Goal: Task Accomplishment & Management: Manage account settings

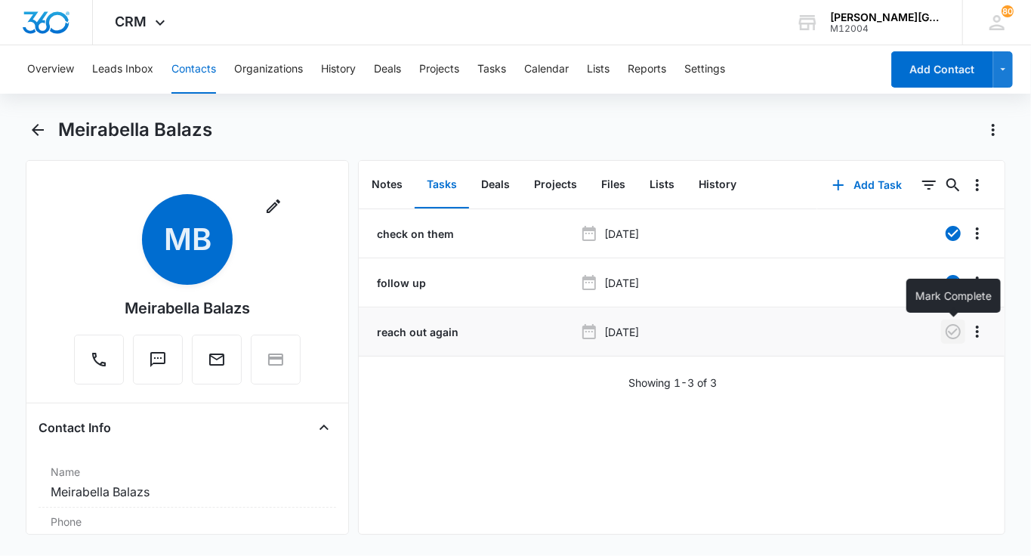
click at [954, 327] on icon "button" at bounding box center [953, 332] width 18 height 18
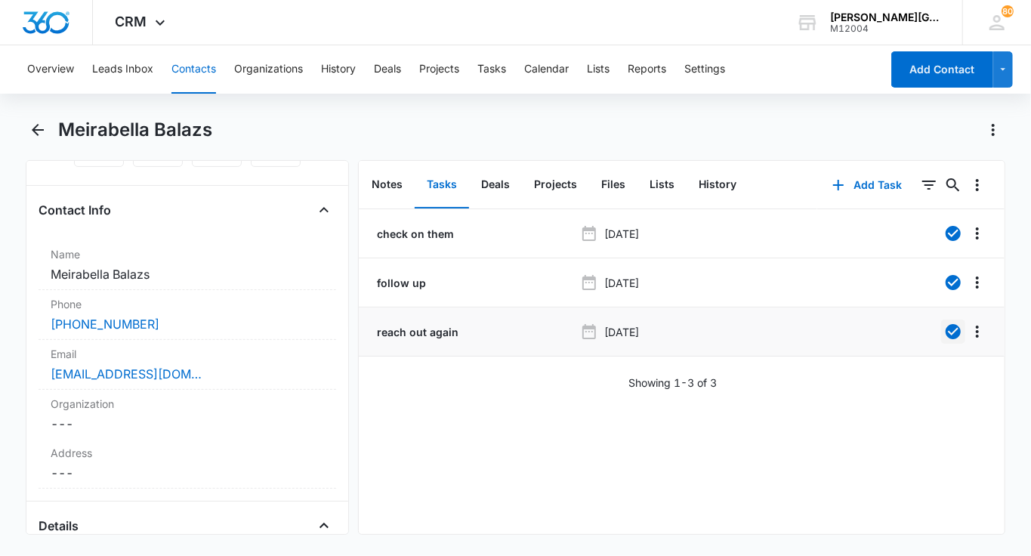
scroll to position [290, 0]
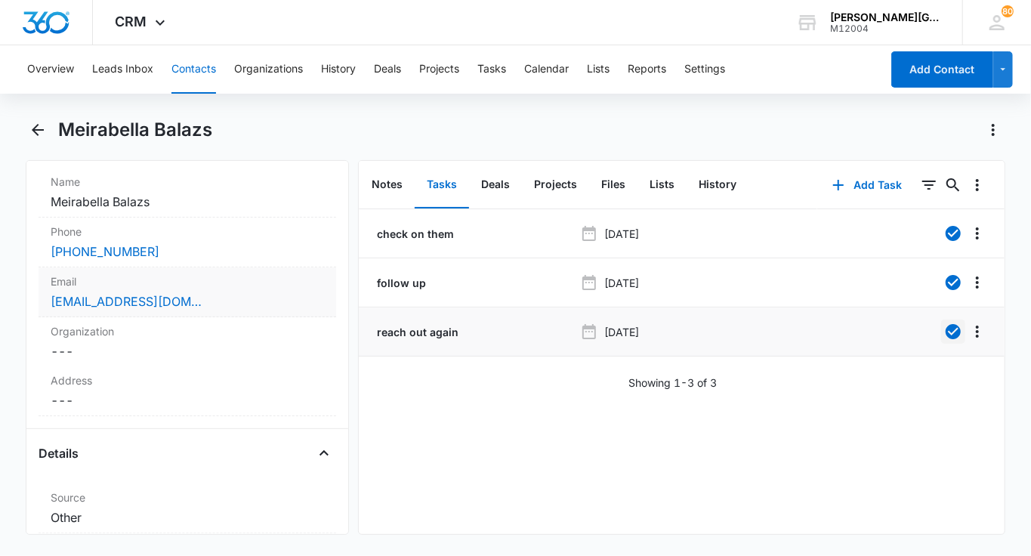
click at [247, 303] on div "jillbalazs@gmail.com" at bounding box center [188, 301] width 274 height 18
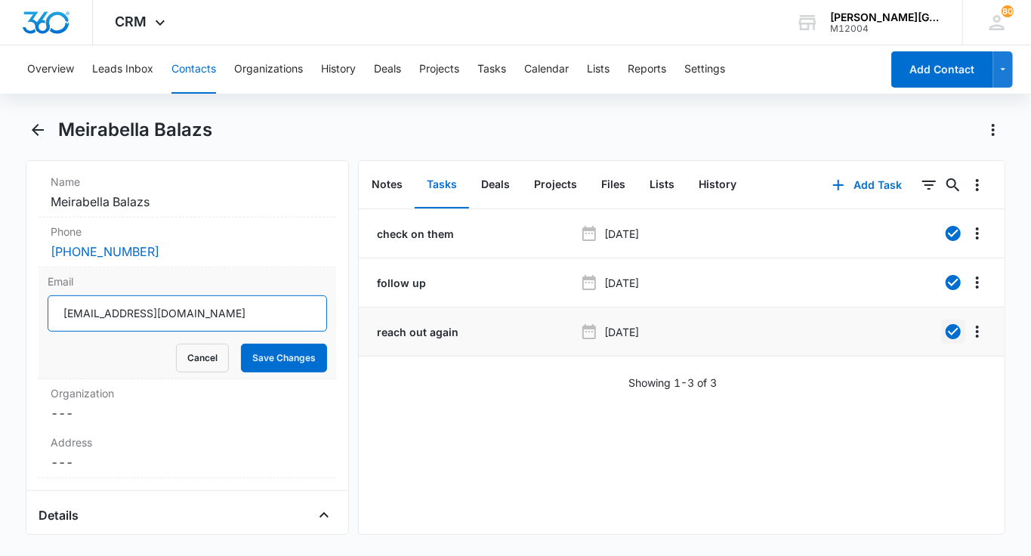
click at [196, 318] on input "jillbalazs@gmail.com" at bounding box center [188, 313] width 280 height 36
click at [191, 363] on button "Cancel" at bounding box center [202, 358] width 53 height 29
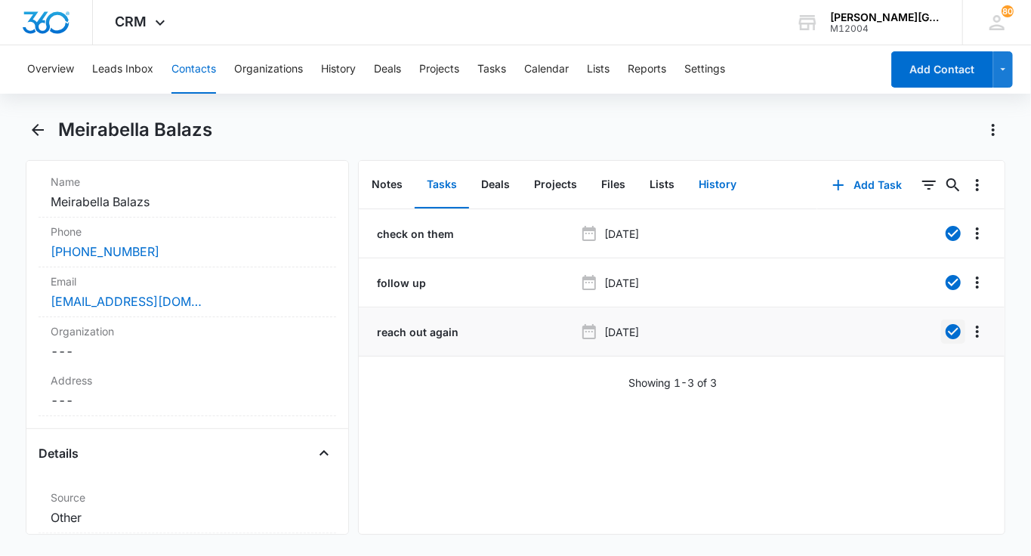
click at [723, 175] on button "History" at bounding box center [718, 185] width 62 height 47
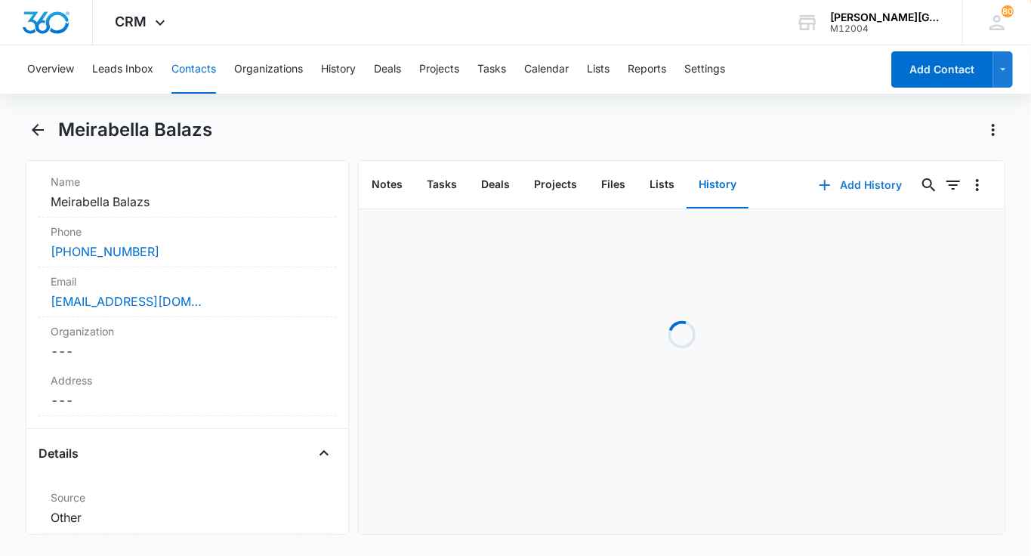
click at [839, 194] on button "Add History" at bounding box center [860, 185] width 113 height 36
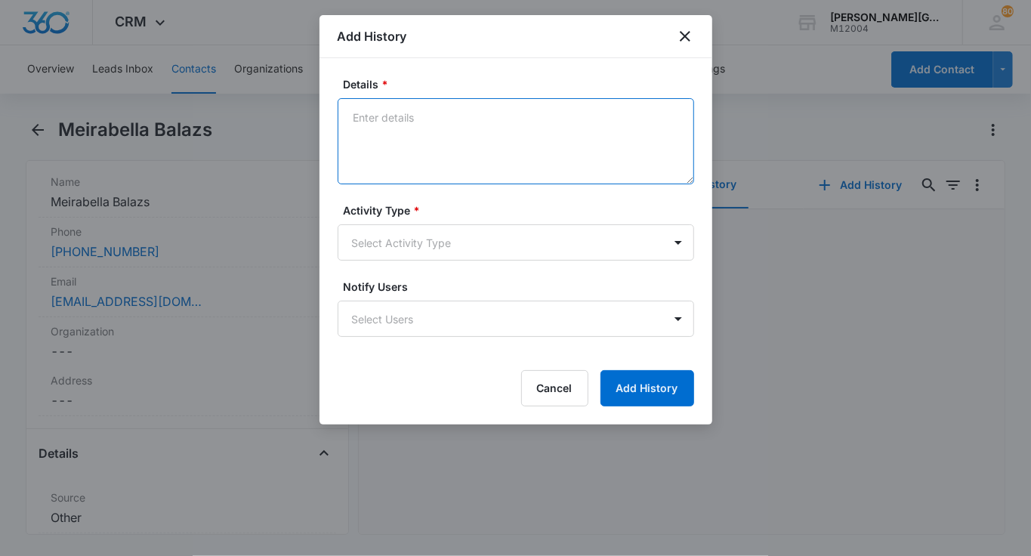
click at [407, 164] on textarea "Details *" at bounding box center [516, 141] width 357 height 86
paste textarea "Hi Jill, Hope you are having a wonderful day! A few weeks ago, Meirabella had h…"
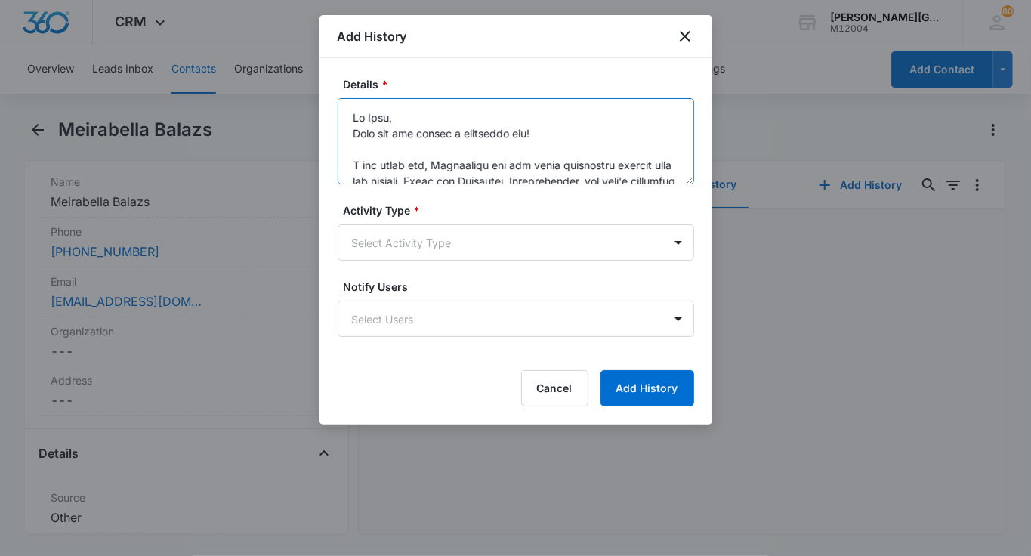
click at [438, 113] on textarea "Details *" at bounding box center [516, 141] width 357 height 86
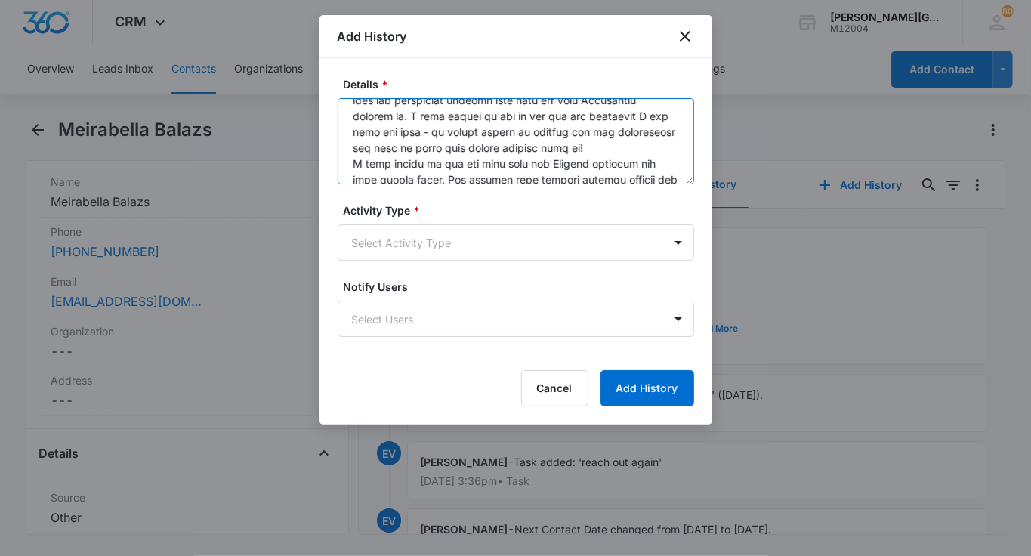
scroll to position [131, 0]
click at [642, 145] on textarea "Details *" at bounding box center [516, 141] width 357 height 86
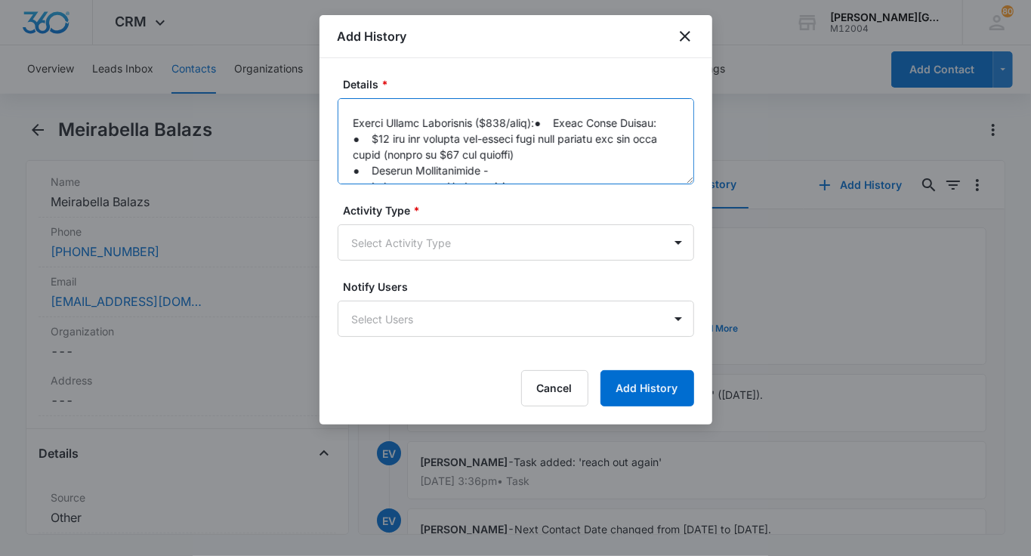
scroll to position [352, 0]
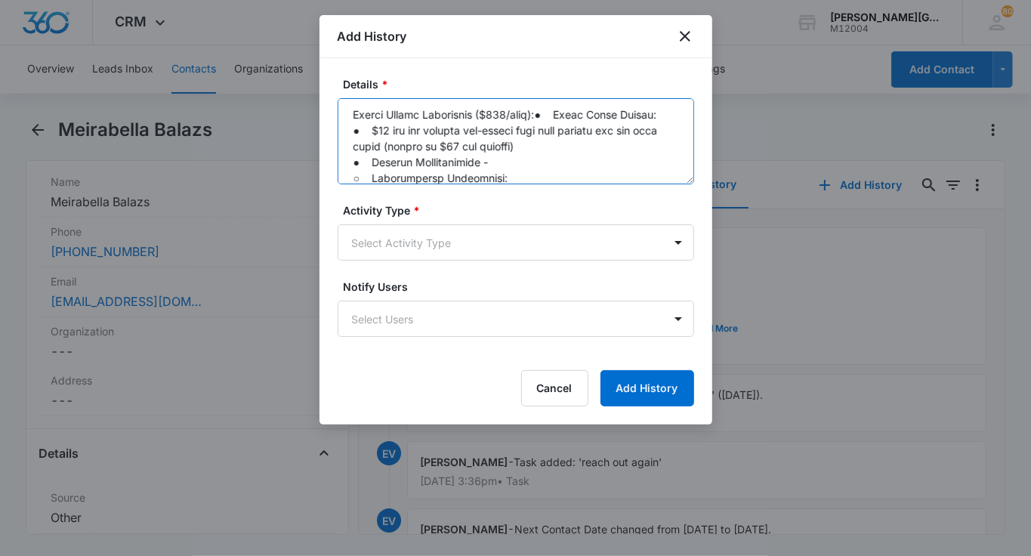
click at [550, 112] on textarea "Details *" at bounding box center [516, 141] width 357 height 86
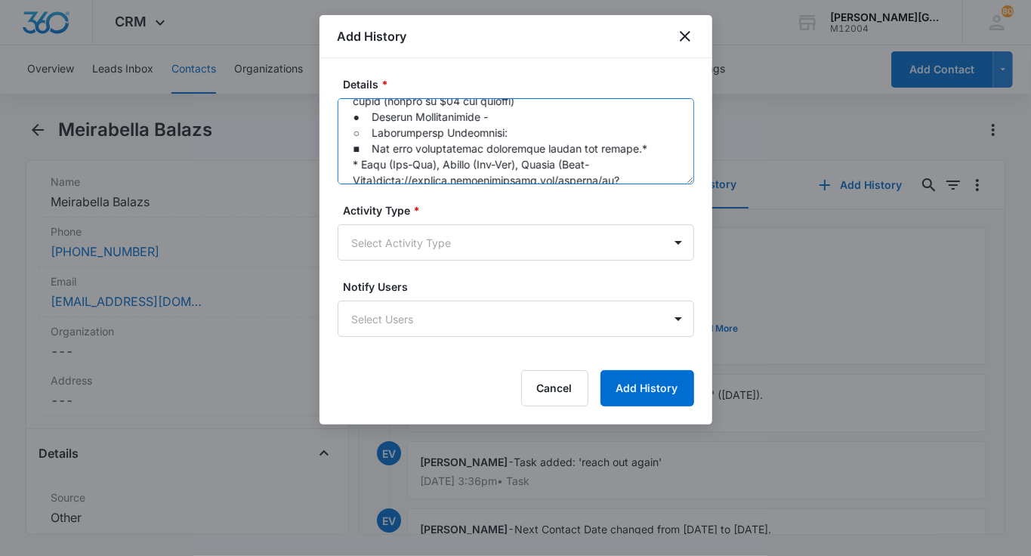
scroll to position [428, 0]
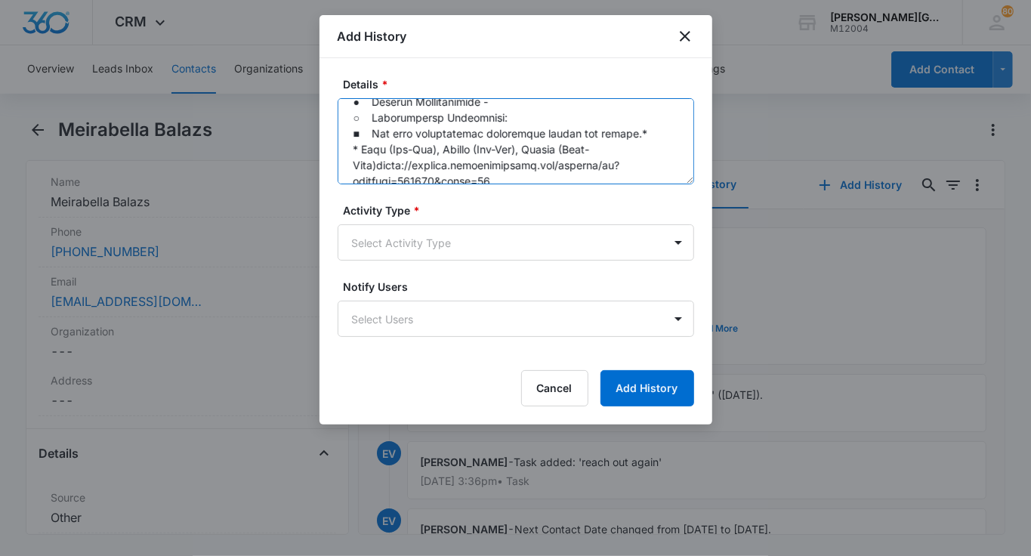
click at [354, 147] on textarea "Details *" at bounding box center [516, 141] width 357 height 86
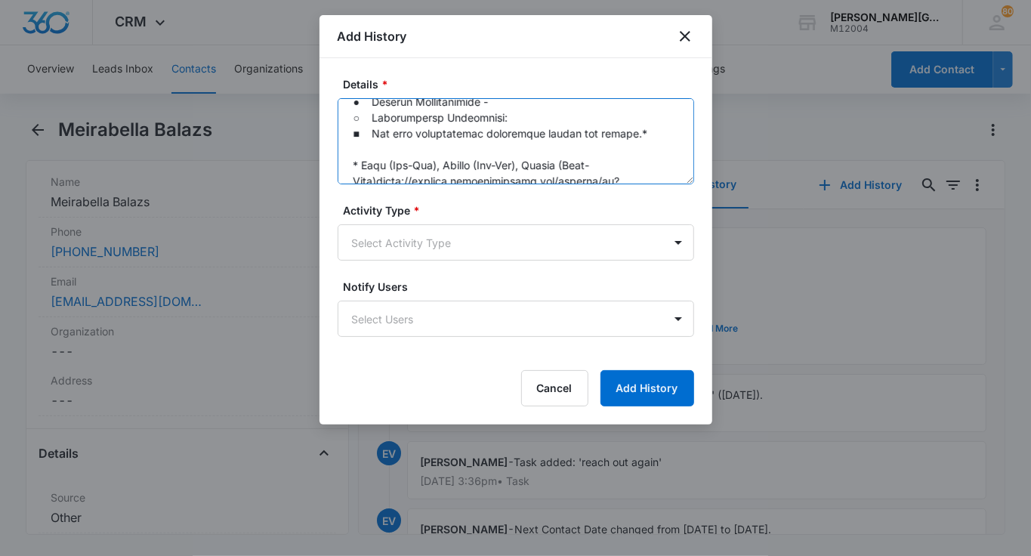
scroll to position [488, 0]
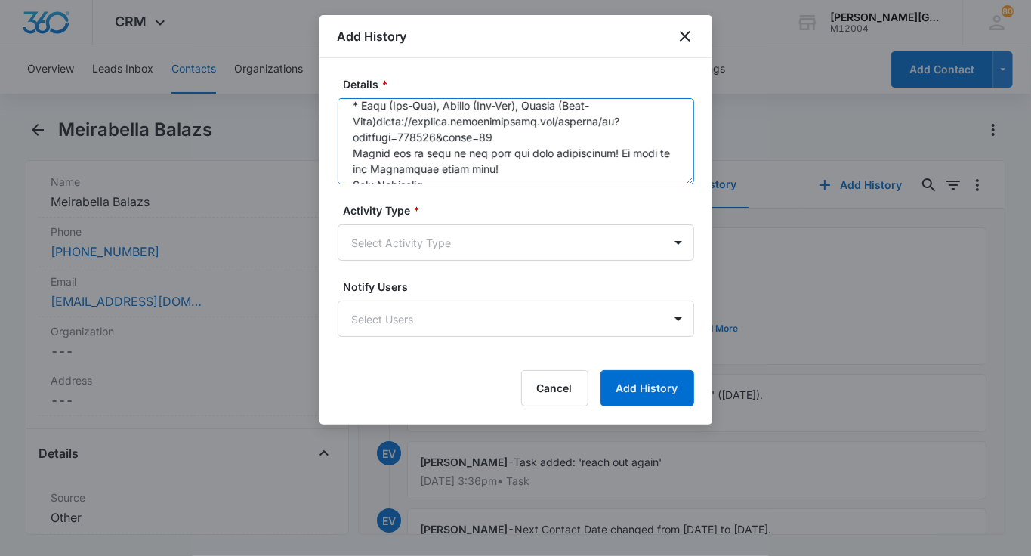
click at [379, 124] on textarea "Details *" at bounding box center [516, 141] width 357 height 86
click at [509, 130] on textarea "Details *" at bounding box center [516, 141] width 357 height 86
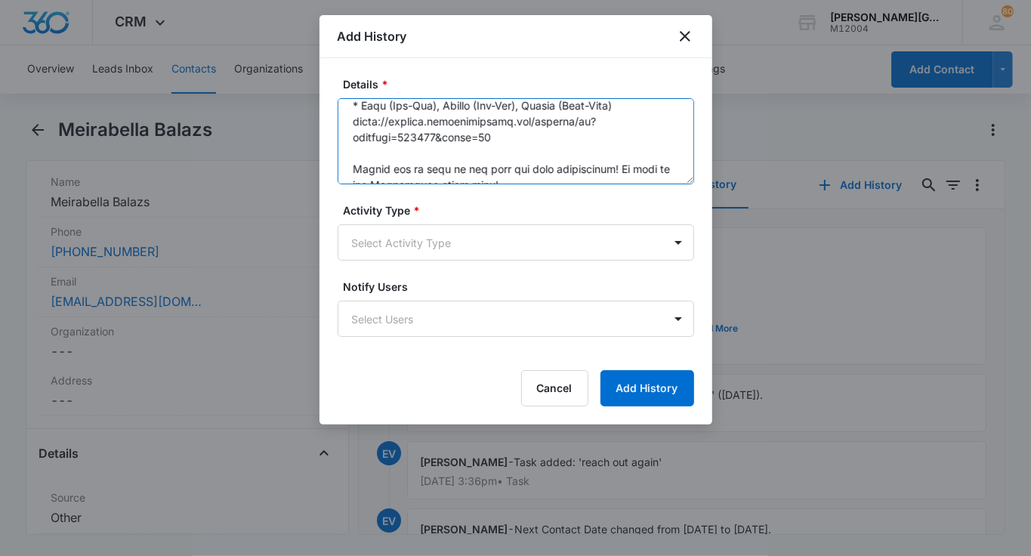
scroll to position [523, 0]
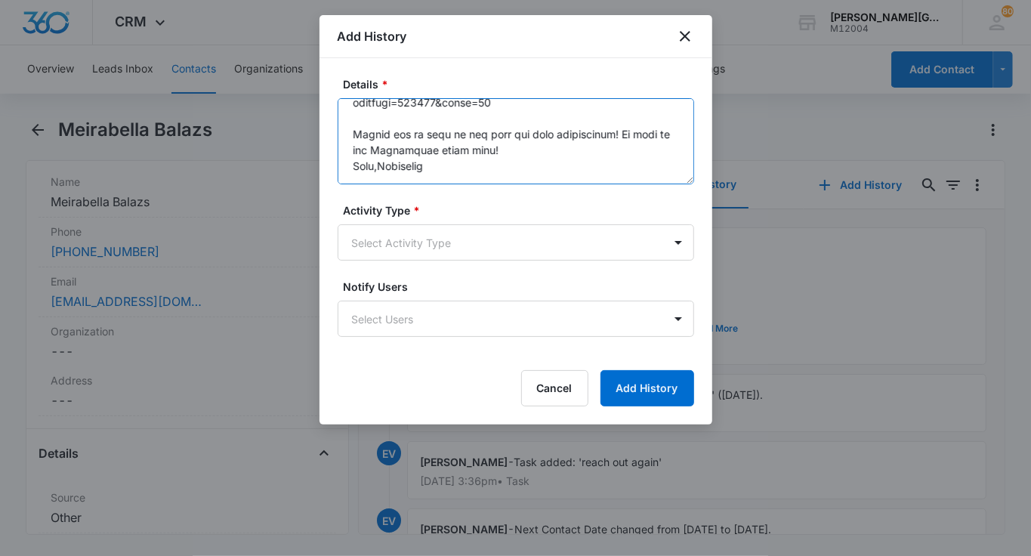
click at [494, 148] on textarea "Details *" at bounding box center [516, 141] width 357 height 86
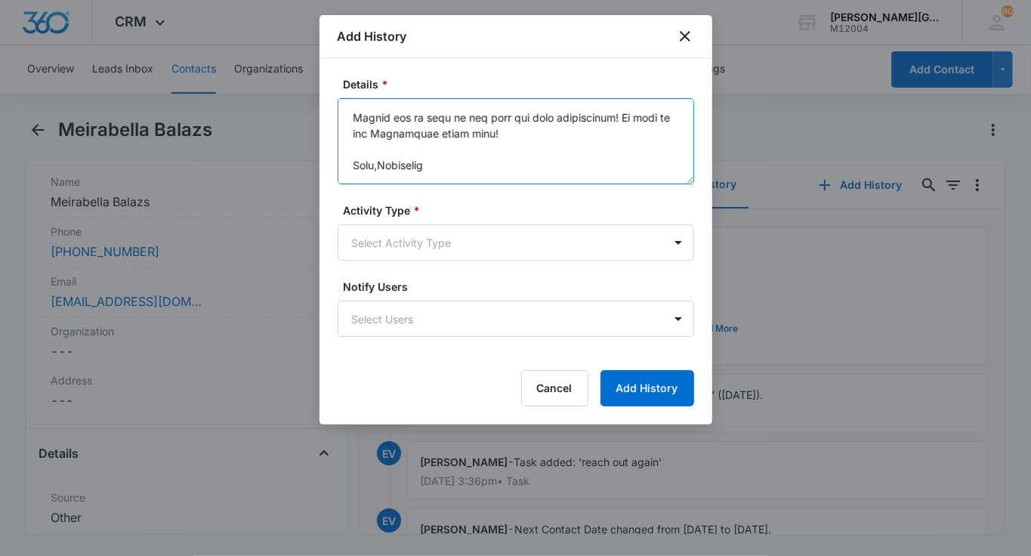
click at [380, 160] on textarea "Details *" at bounding box center [516, 141] width 357 height 86
type textarea "Hi Jill, Hope you are having a wonderful day! A few weeks ago, Meirabella had h…"
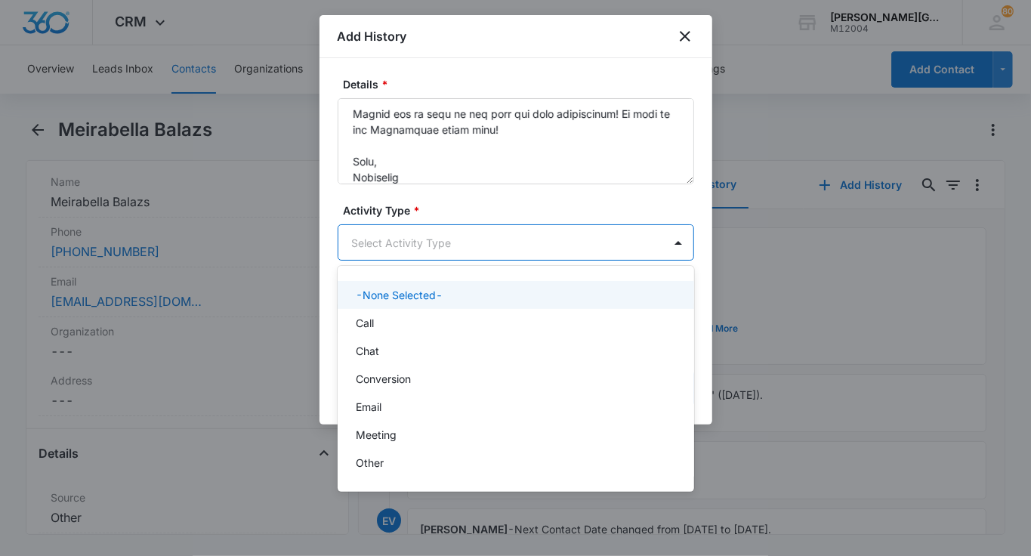
click at [413, 239] on body "CRM Apps Reputation Websites Forms CRM Email Social Shop Payments POS Content A…" at bounding box center [515, 278] width 1031 height 556
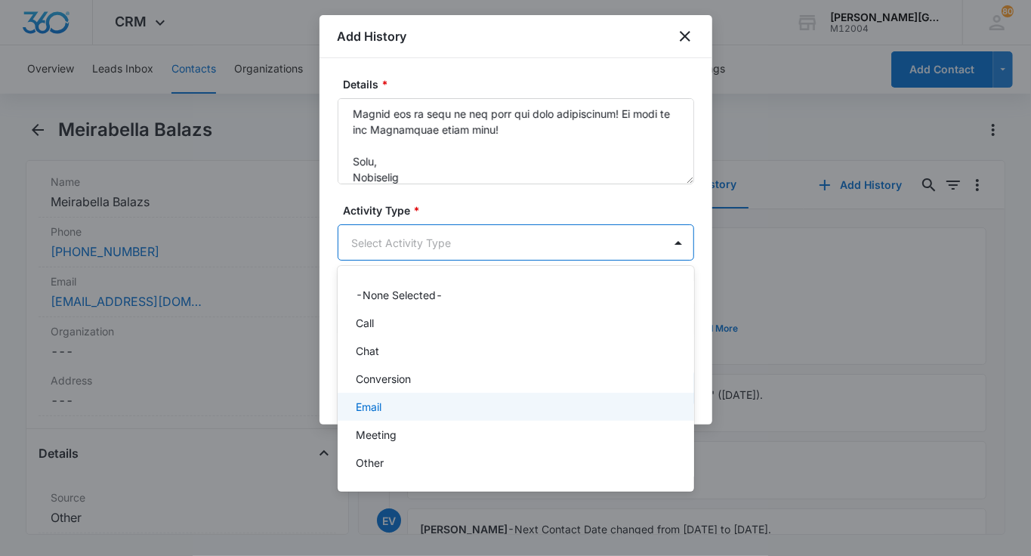
click at [375, 403] on p "Email" at bounding box center [369, 407] width 26 height 16
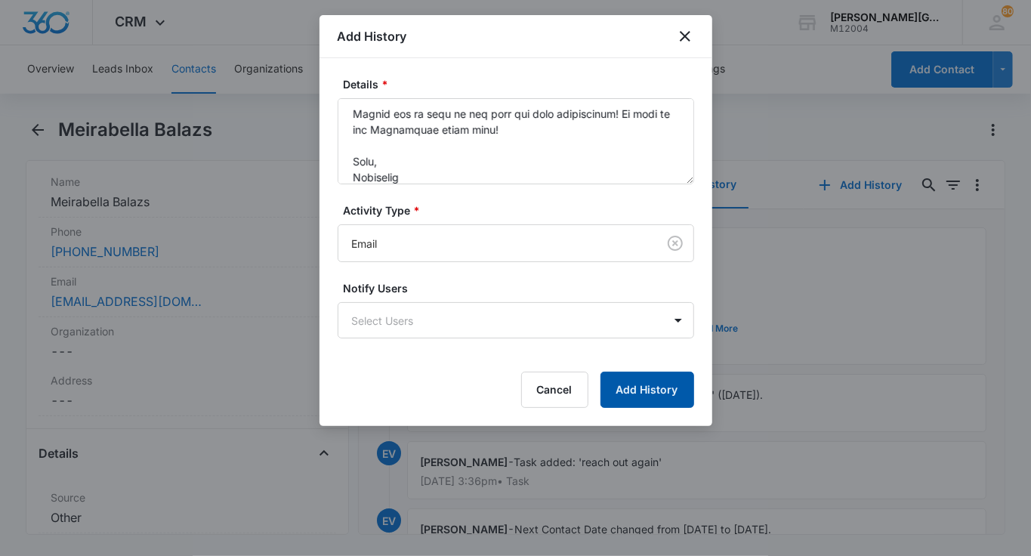
click at [650, 377] on button "Add History" at bounding box center [648, 390] width 94 height 36
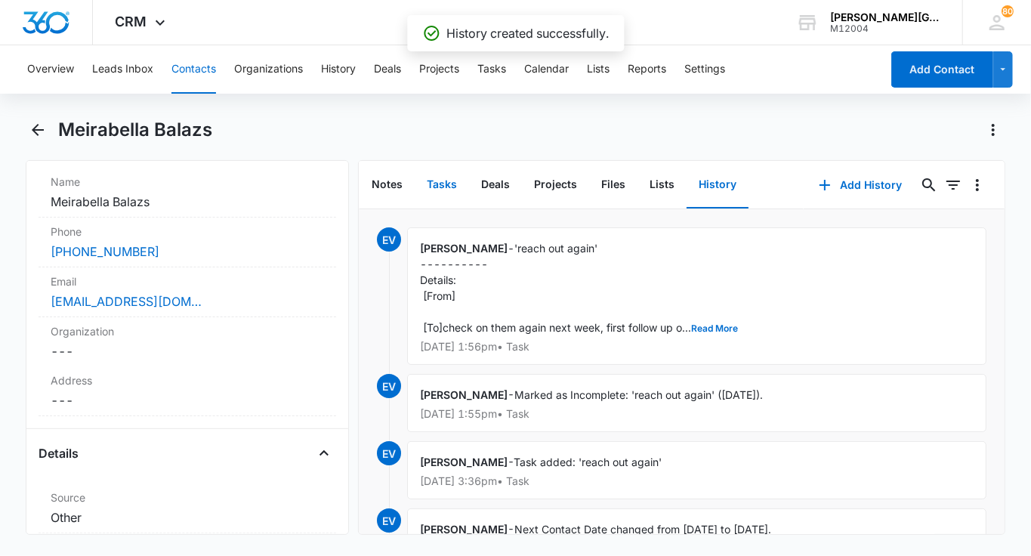
click at [437, 174] on button "Tasks" at bounding box center [442, 185] width 54 height 47
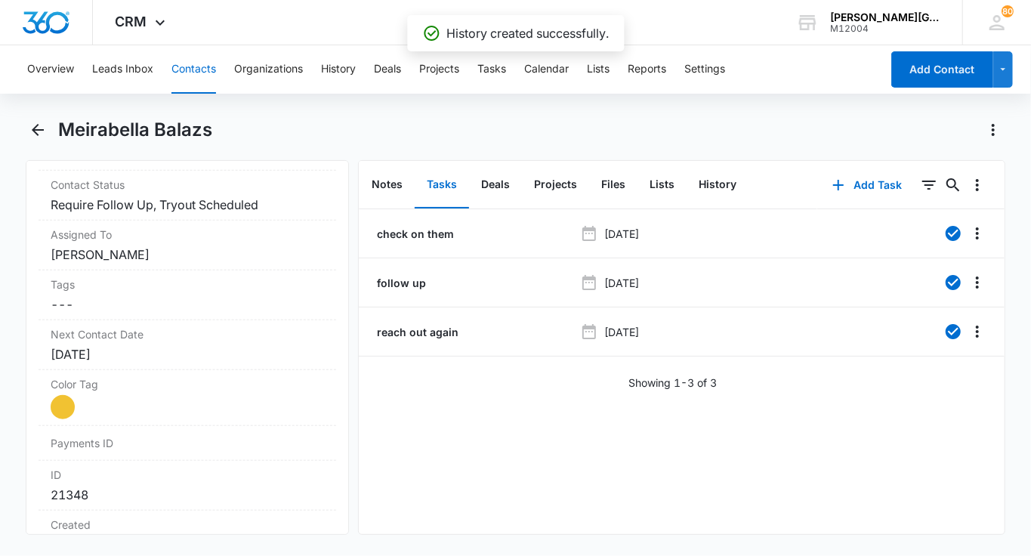
scroll to position [724, 0]
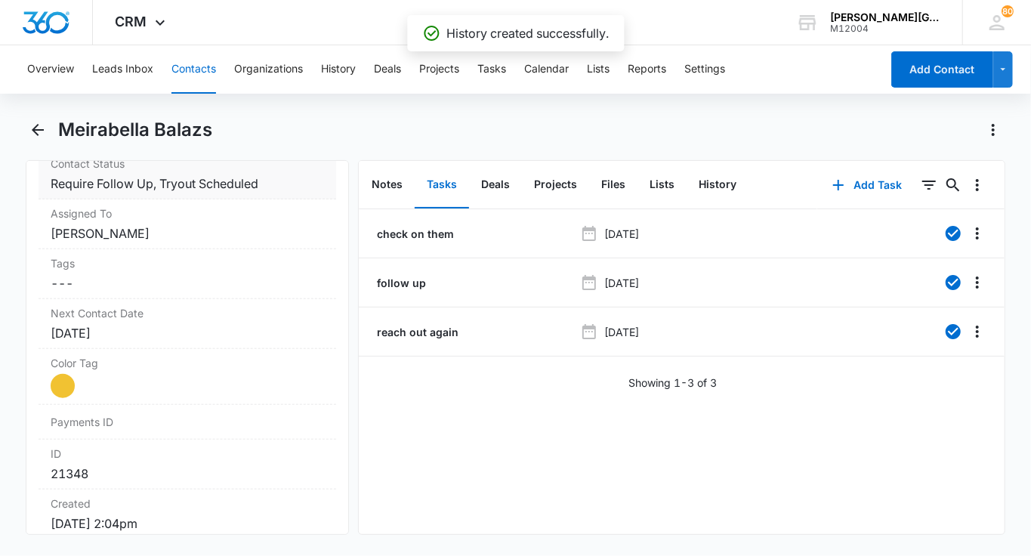
click at [252, 182] on dd "Cancel Save Changes Require Follow Up, Tryout Scheduled" at bounding box center [188, 184] width 274 height 18
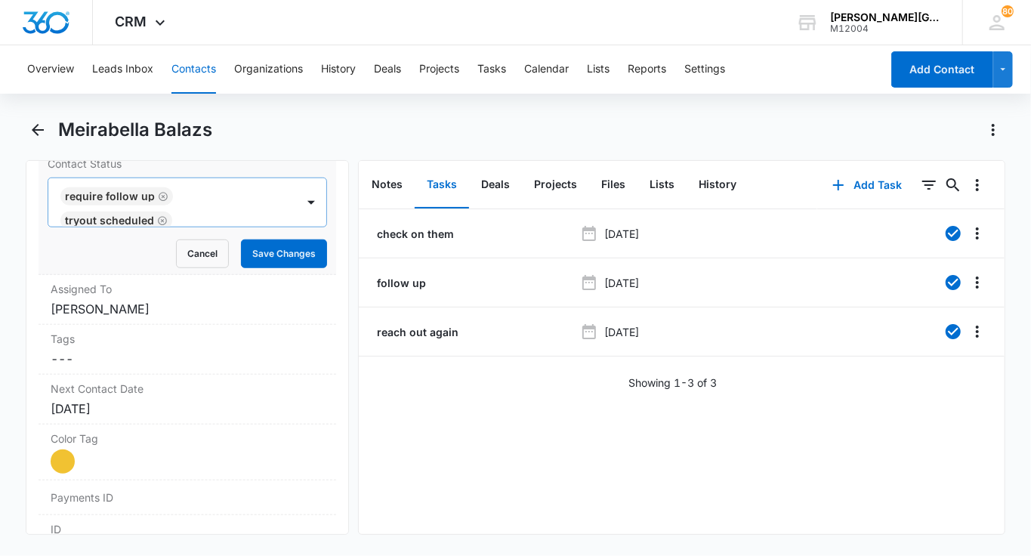
click at [266, 194] on div "Require Follow Up Tryout Scheduled" at bounding box center [172, 202] width 248 height 48
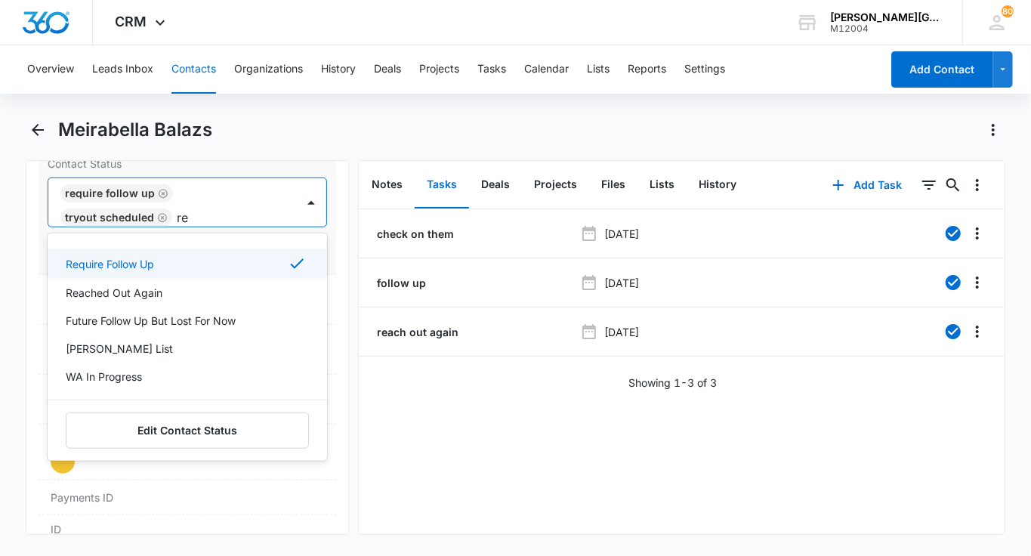
type input "rea"
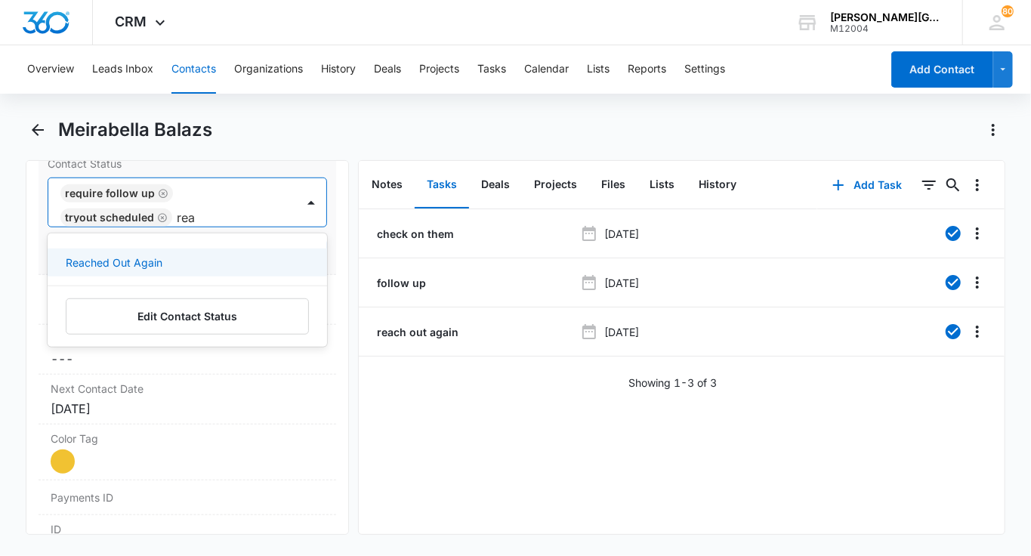
click at [232, 255] on div "Reached Out Again" at bounding box center [186, 263] width 240 height 16
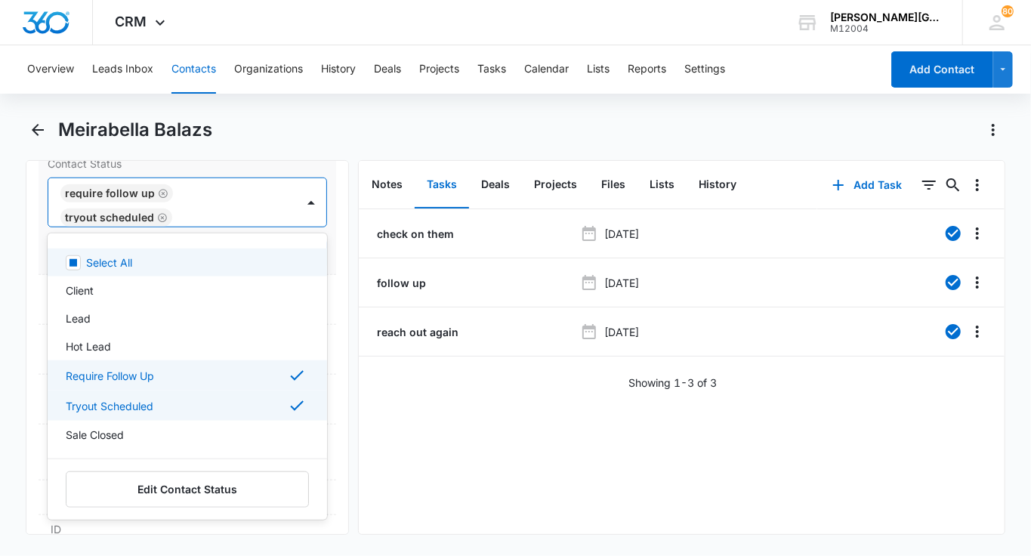
click at [289, 215] on div "Require Follow Up Tryout Scheduled Reached Out Again" at bounding box center [172, 202] width 248 height 48
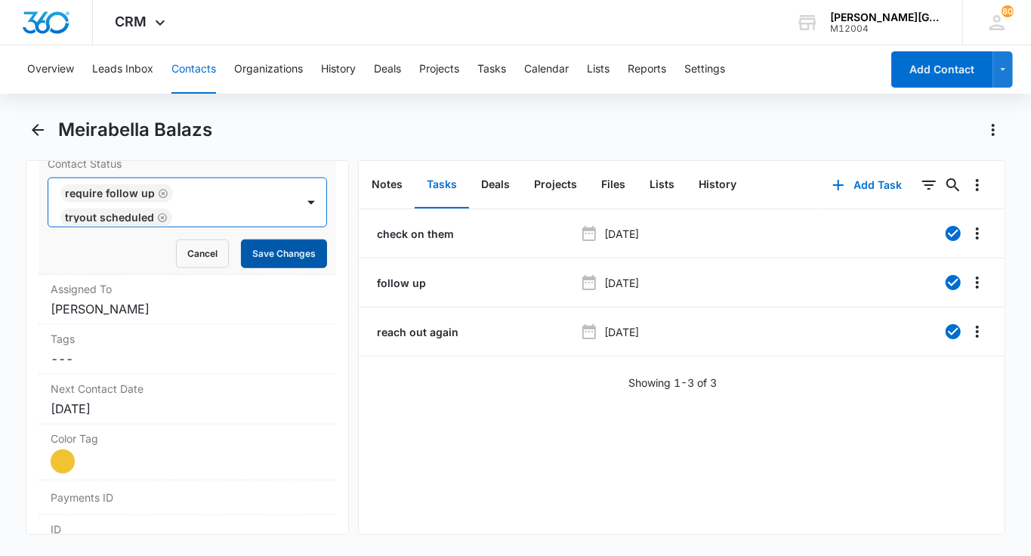
click at [288, 252] on button "Save Changes" at bounding box center [284, 254] width 86 height 29
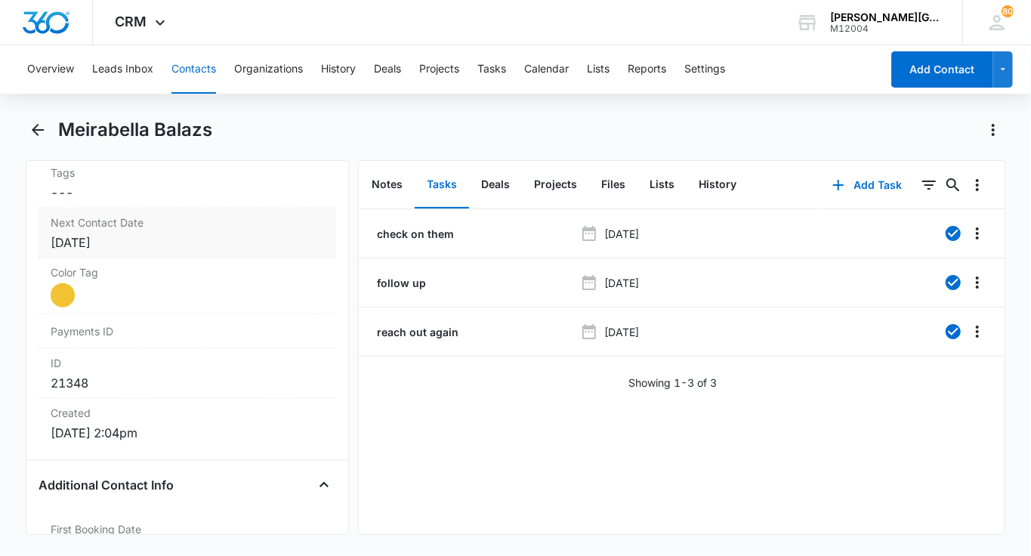
click at [166, 226] on div "Next Contact Date Cancel Save Changes Sep 3, 2025" at bounding box center [188, 234] width 298 height 50
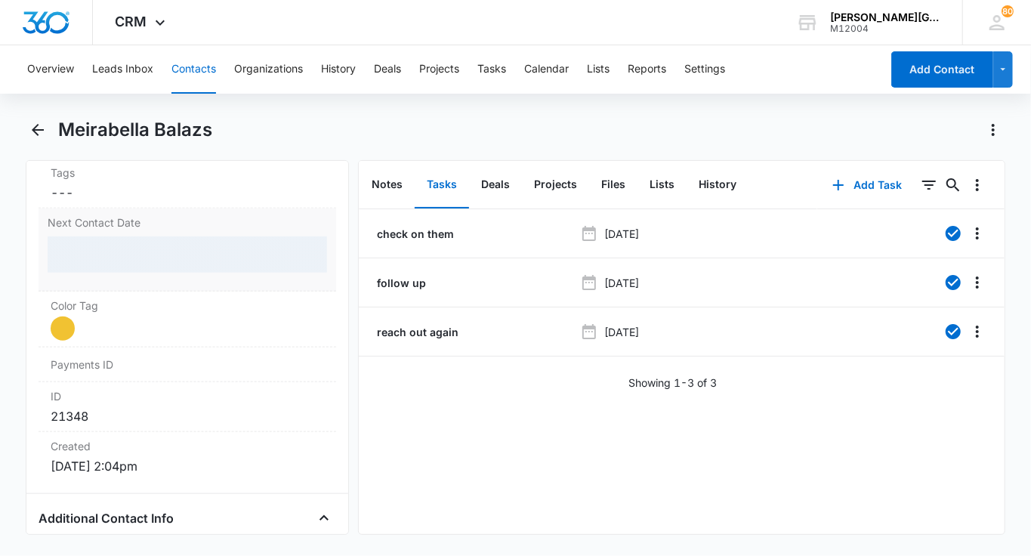
scroll to position [931, 0]
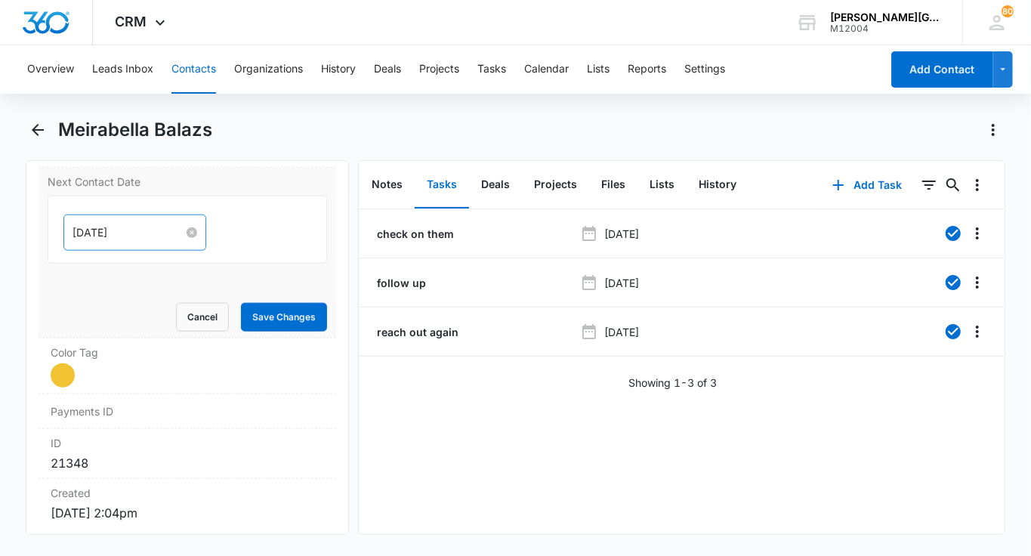
click at [102, 228] on input "Sep 3, 2025" at bounding box center [128, 232] width 111 height 17
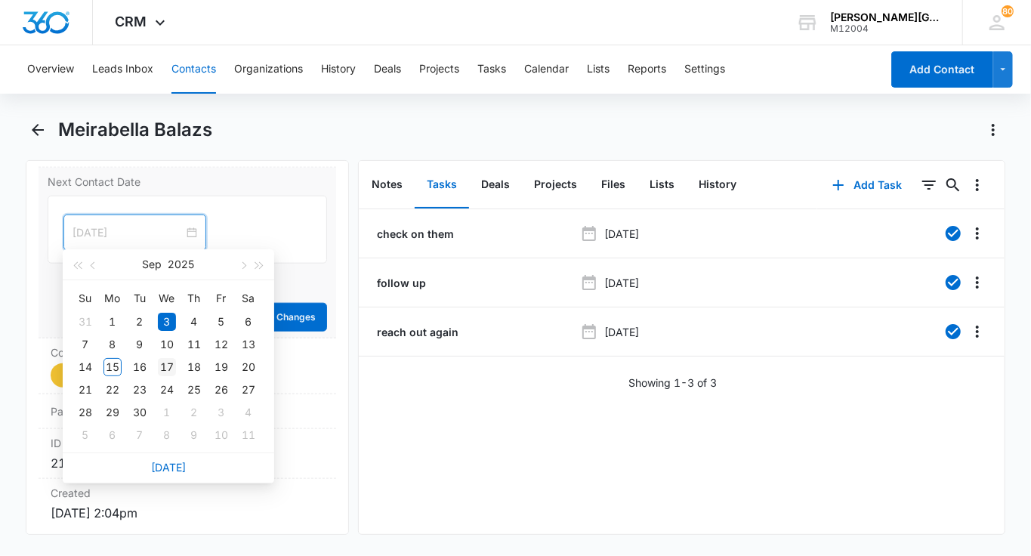
type input "Sep 17, 2025"
click at [174, 365] on div "17" at bounding box center [167, 367] width 18 height 18
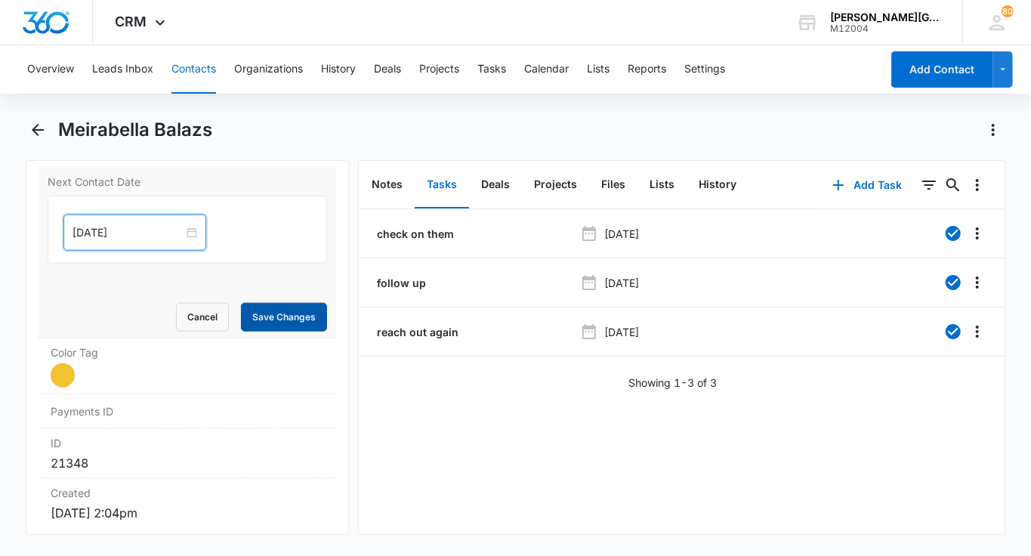
click at [278, 317] on button "Save Changes" at bounding box center [284, 317] width 86 height 29
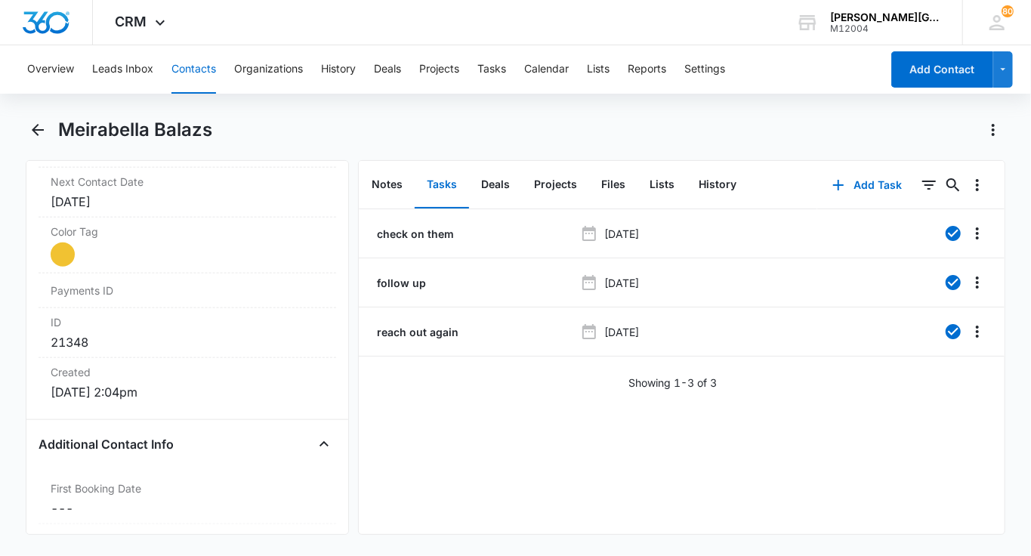
click at [209, 81] on button "Contacts" at bounding box center [194, 69] width 45 height 48
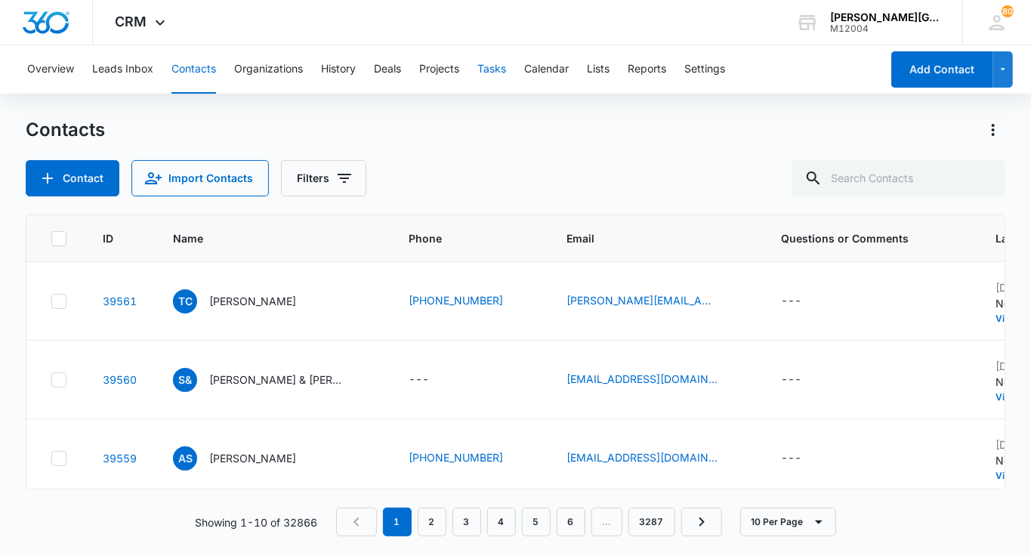
click at [481, 66] on button "Tasks" at bounding box center [492, 69] width 29 height 48
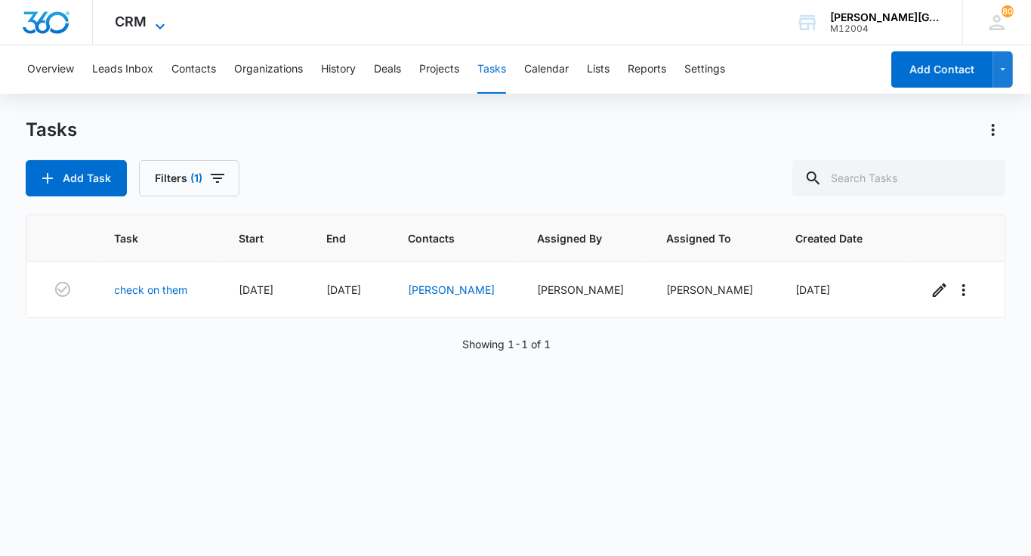
click at [139, 18] on span "CRM" at bounding box center [132, 22] width 32 height 16
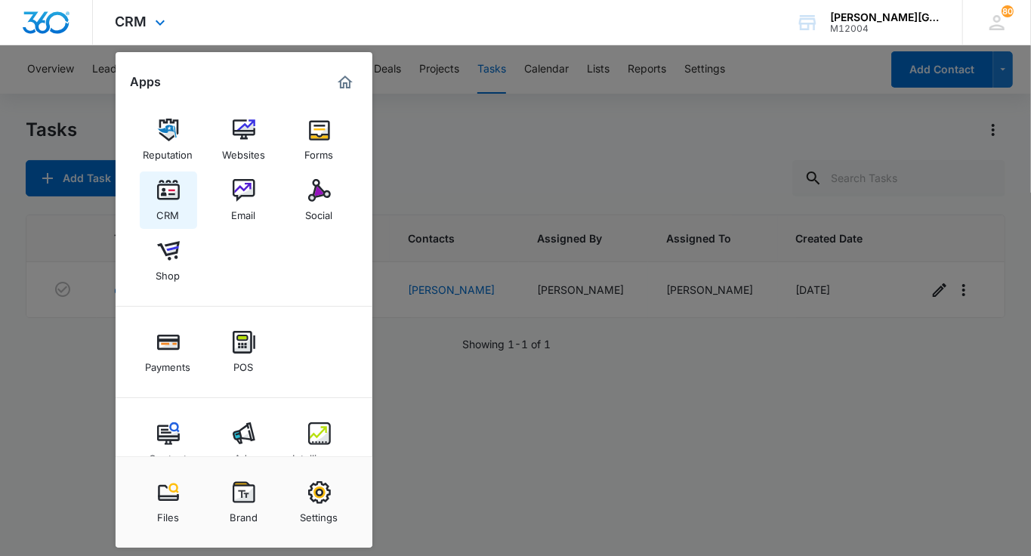
click at [179, 202] on link "CRM" at bounding box center [168, 200] width 57 height 57
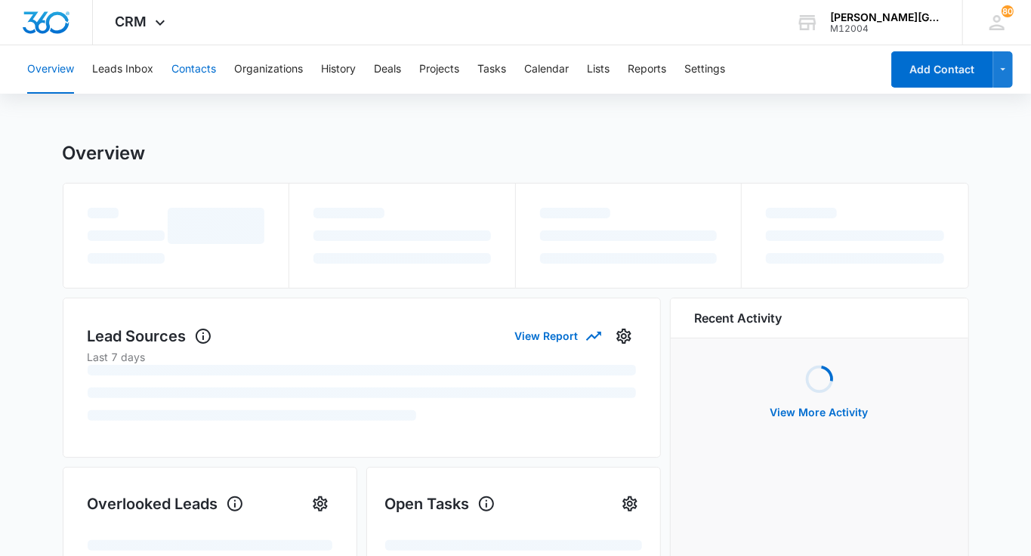
click at [193, 79] on button "Contacts" at bounding box center [194, 69] width 45 height 48
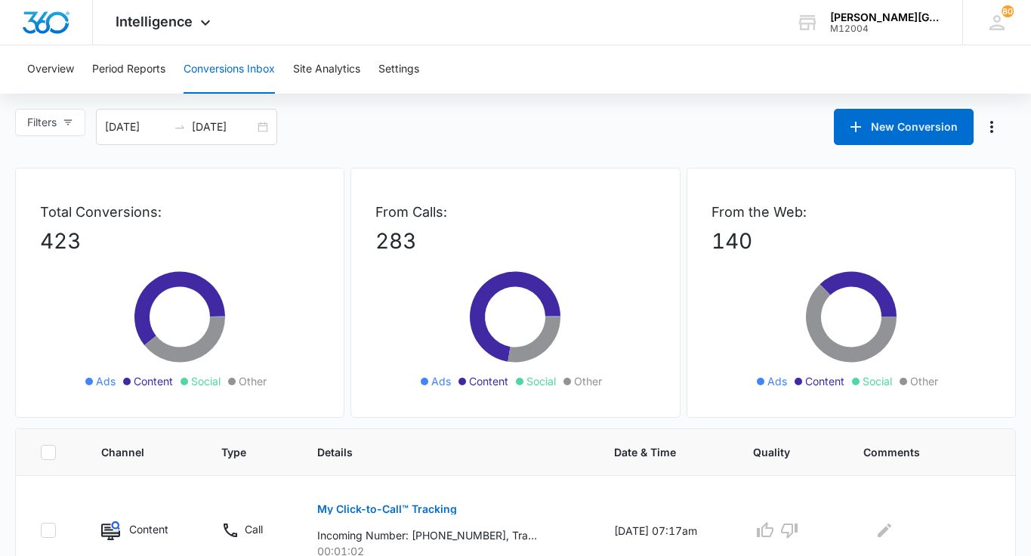
click at [246, 123] on input "[DATE]" at bounding box center [223, 127] width 63 height 17
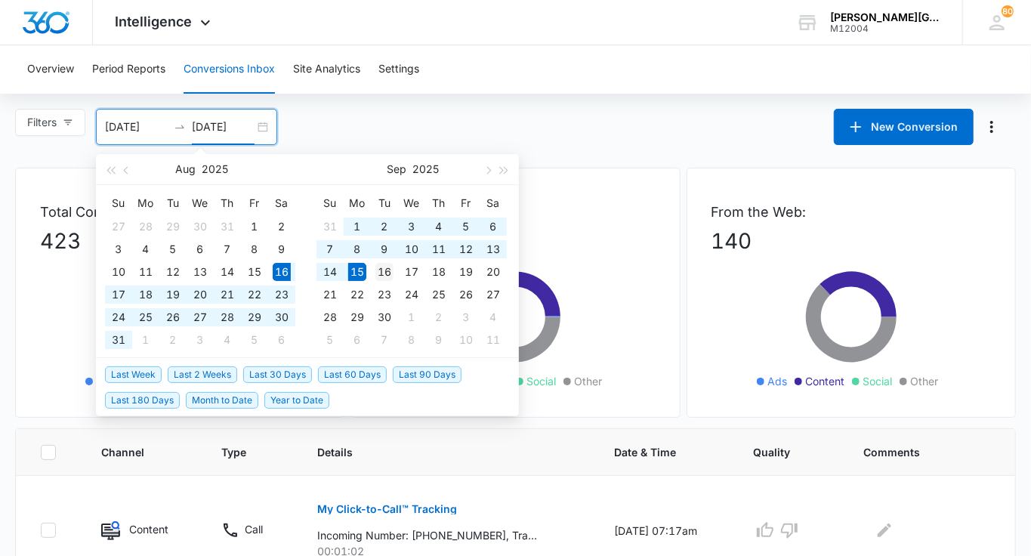
type input "[DATE]"
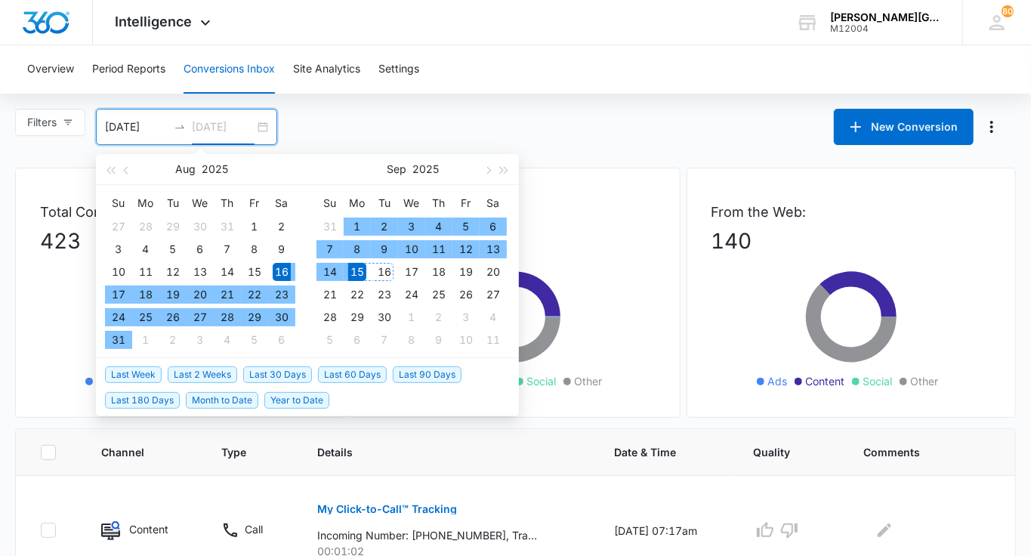
click at [384, 266] on div "16" at bounding box center [385, 272] width 18 height 18
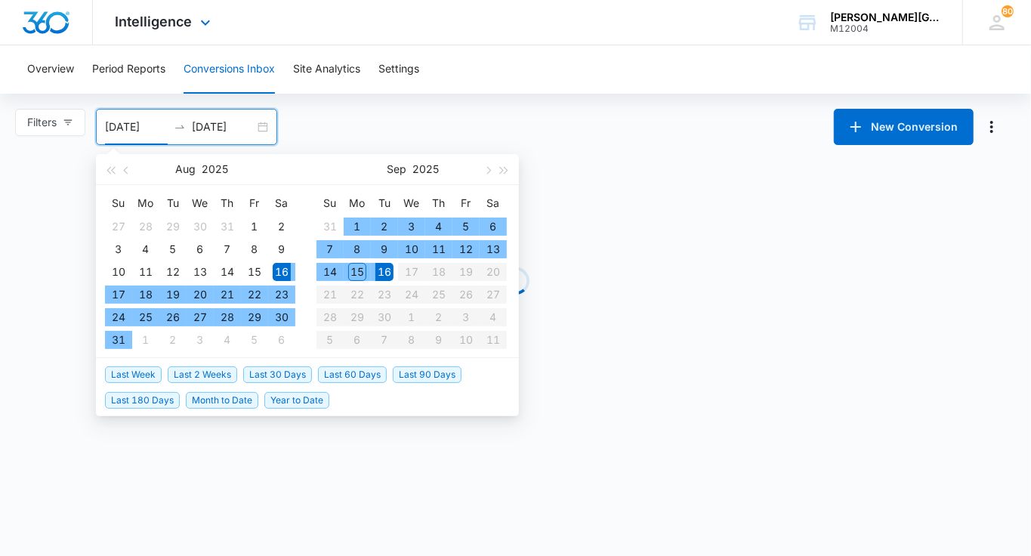
type input "[DATE]"
